Goal: Find specific page/section: Find specific page/section

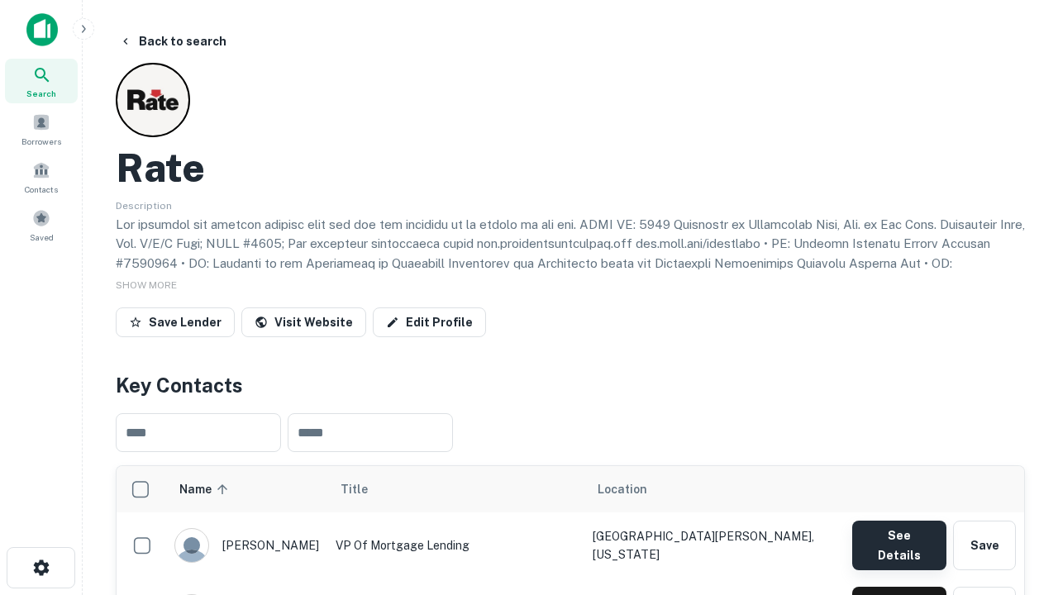
click at [898, 537] on button "See Details" at bounding box center [899, 546] width 94 height 50
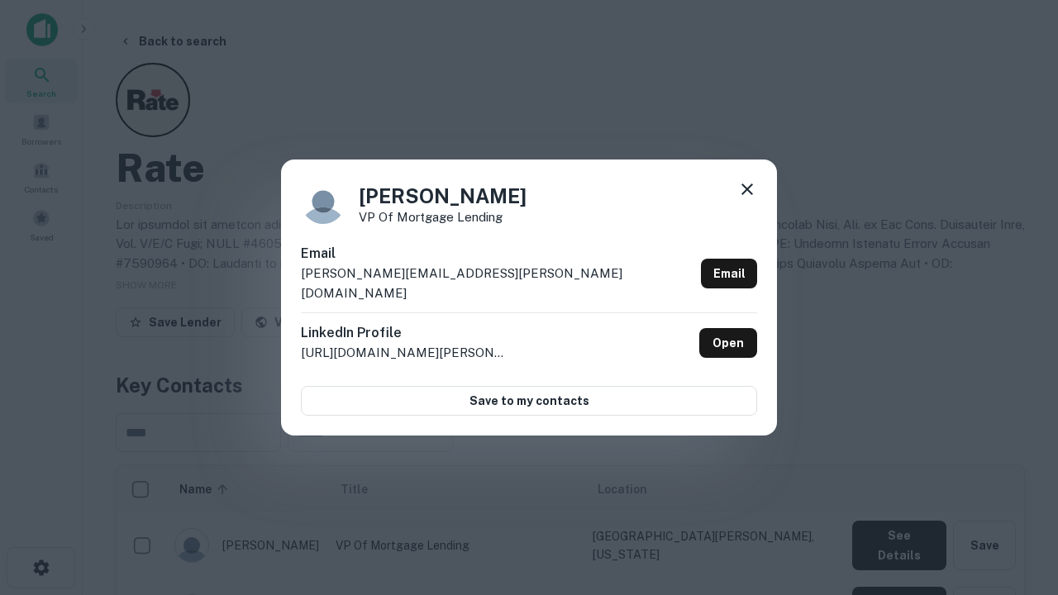
click at [747, 199] on icon at bounding box center [747, 189] width 20 height 20
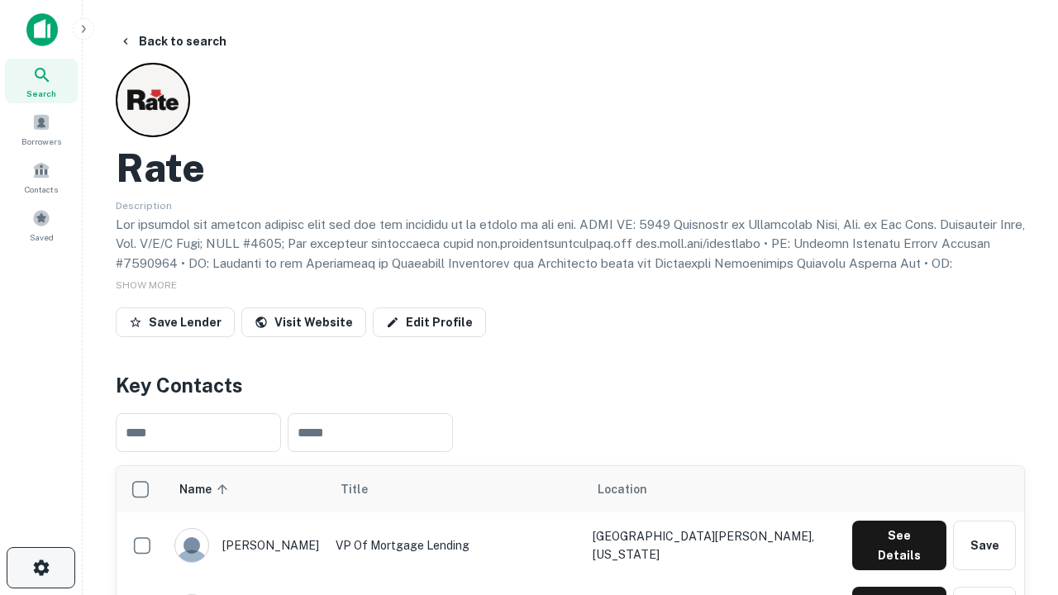
click at [40, 568] on icon "button" at bounding box center [41, 568] width 20 height 20
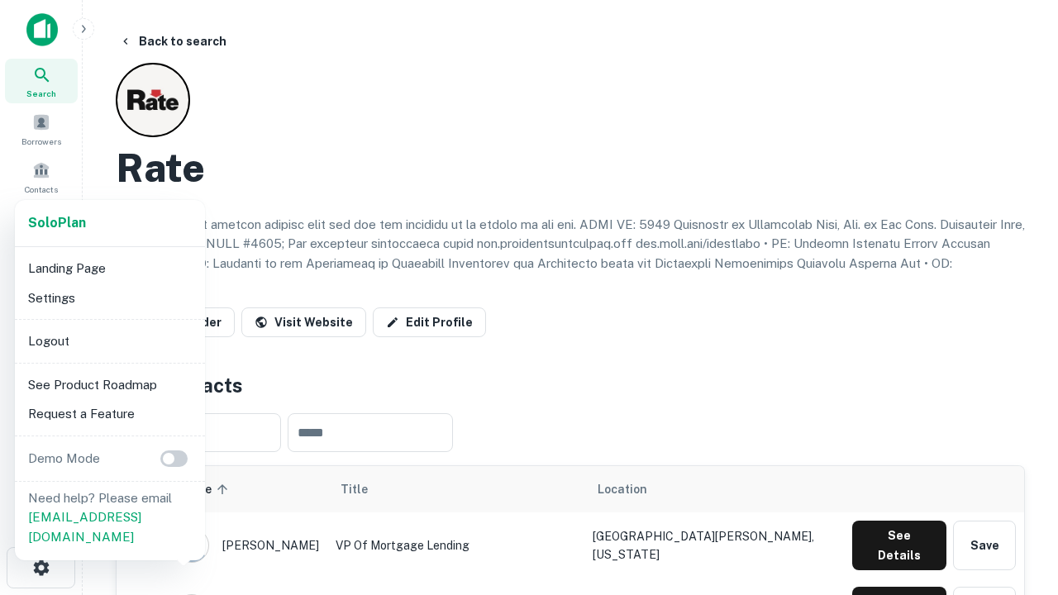
click at [109, 340] on li "Logout" at bounding box center [109, 341] width 177 height 30
